Goal: Task Accomplishment & Management: Use online tool/utility

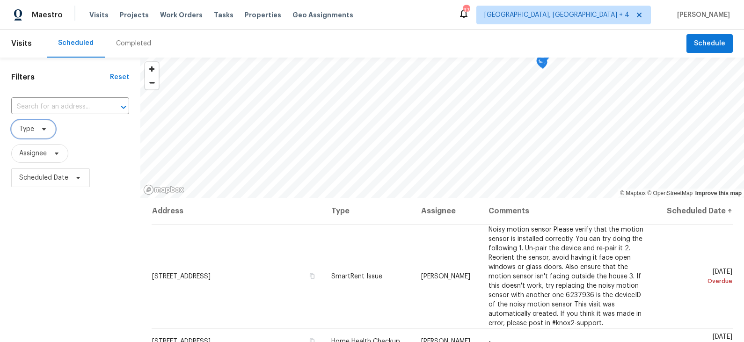
click at [42, 130] on icon at bounding box center [43, 128] width 7 height 7
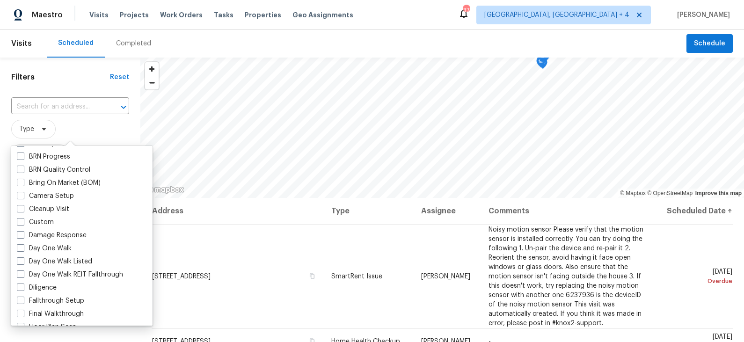
scroll to position [78, 0]
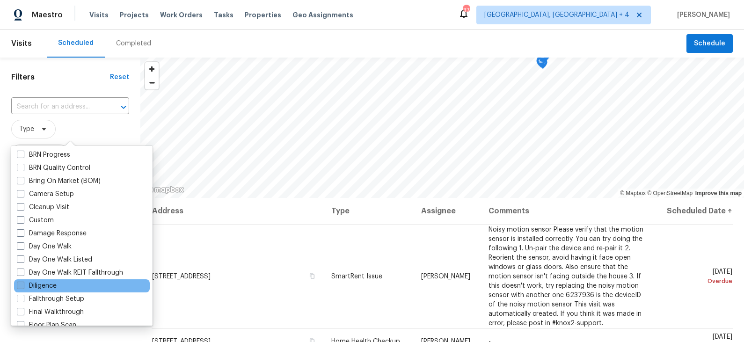
click at [44, 285] on label "Diligence" at bounding box center [37, 285] width 40 height 9
click at [23, 285] on input "Diligence" at bounding box center [20, 284] width 6 height 6
checkbox input "true"
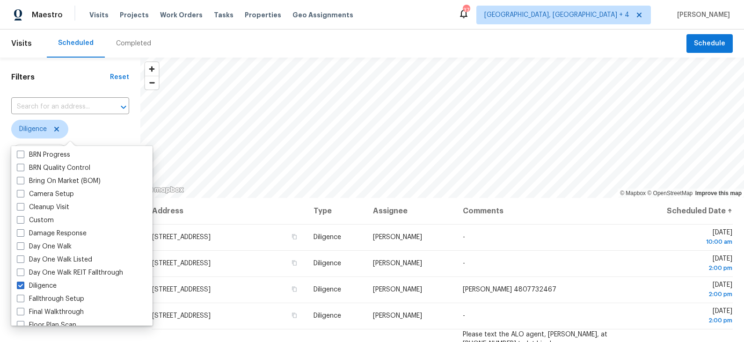
click at [114, 127] on span "Diligence" at bounding box center [70, 129] width 118 height 19
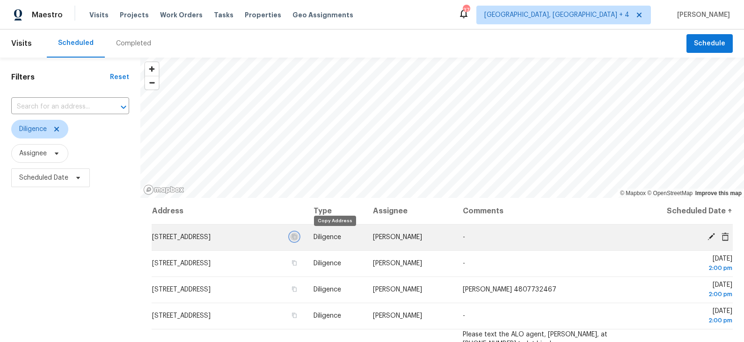
click at [297, 236] on icon "button" at bounding box center [294, 237] width 6 height 6
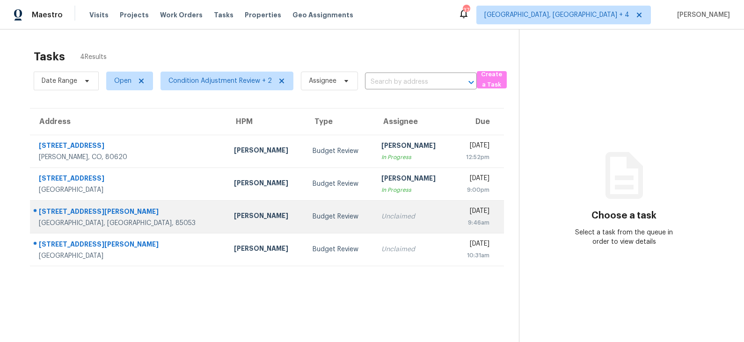
click at [313, 213] on div "Budget Review" at bounding box center [340, 216] width 54 height 9
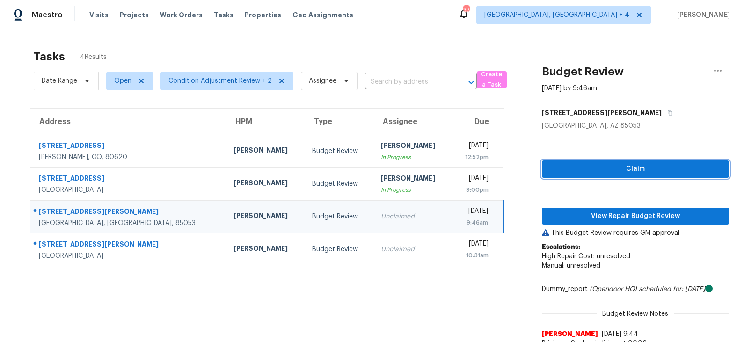
click at [604, 171] on span "Claim" at bounding box center [635, 169] width 172 height 12
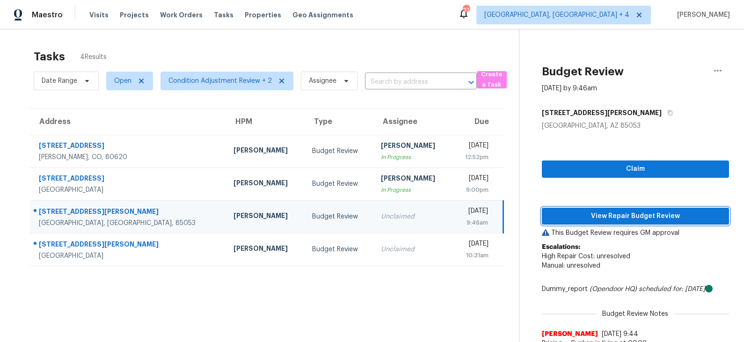
click at [600, 216] on span "View Repair Budget Review" at bounding box center [635, 217] width 172 height 12
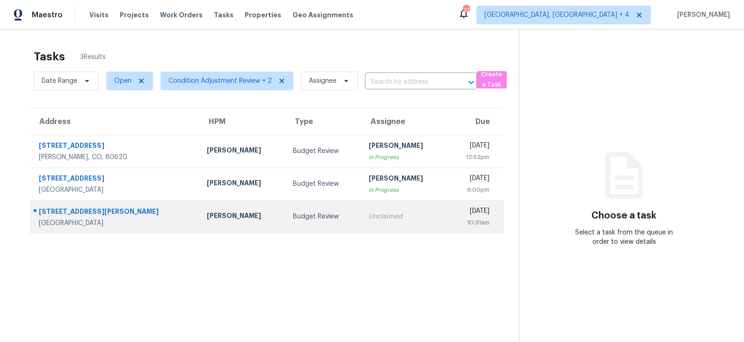
click at [285, 209] on td "Budget Review" at bounding box center [323, 216] width 76 height 33
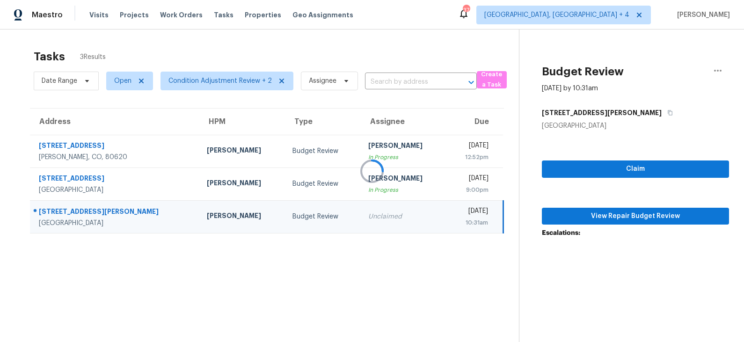
click at [606, 168] on div at bounding box center [372, 171] width 744 height 342
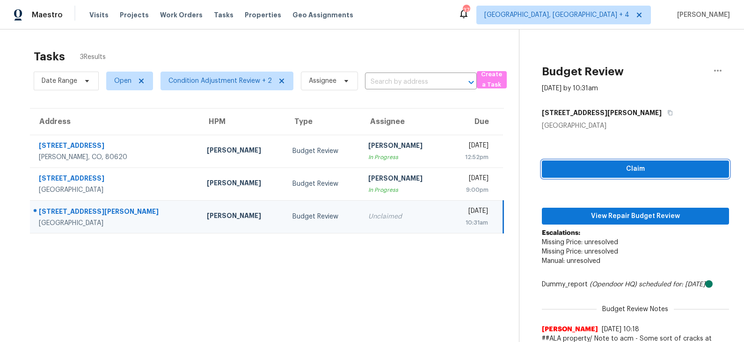
click at [606, 168] on span "Claim" at bounding box center [635, 169] width 172 height 12
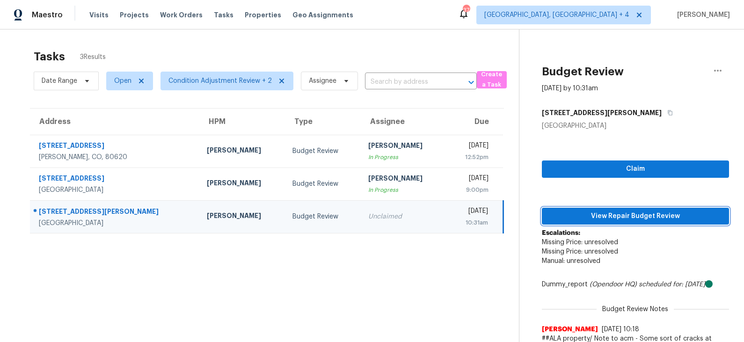
click at [603, 211] on span "View Repair Budget Review" at bounding box center [635, 217] width 172 height 12
